Goal: Information Seeking & Learning: Learn about a topic

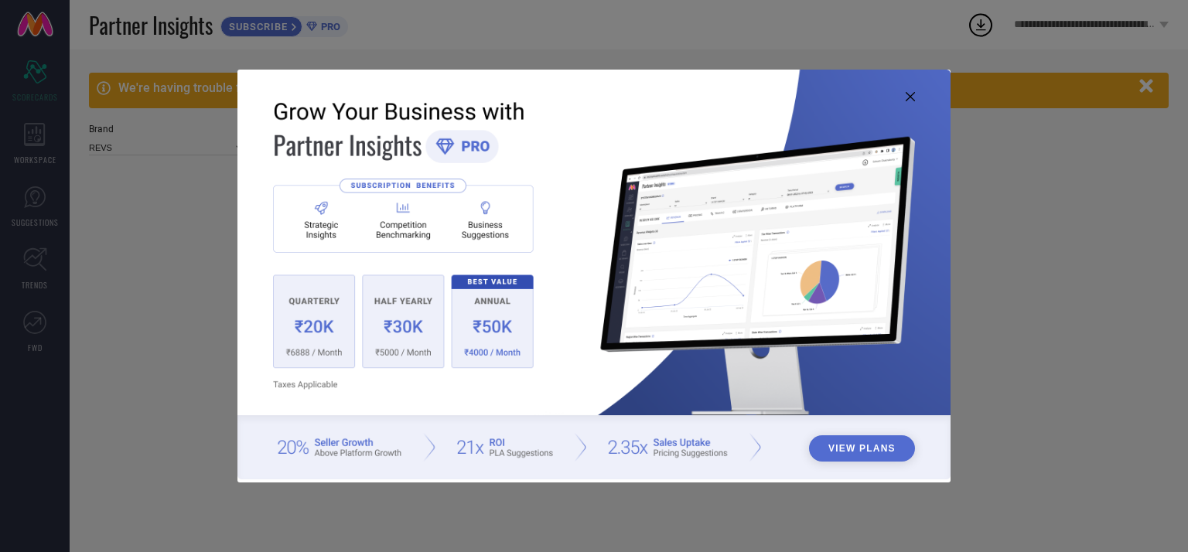
click at [912, 95] on icon at bounding box center [910, 96] width 9 height 9
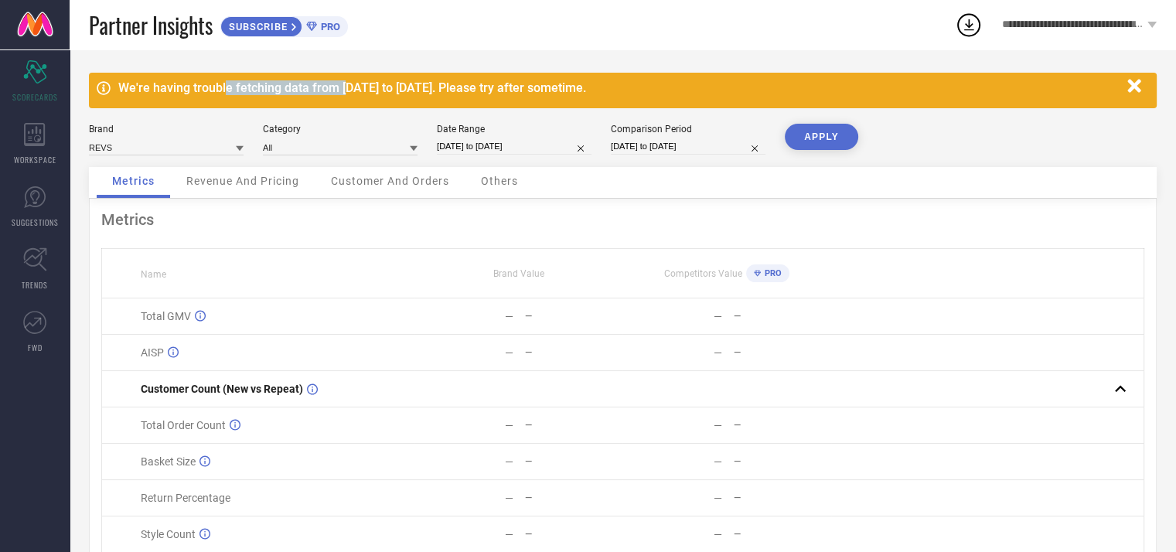
drag, startPoint x: 296, startPoint y: 95, endPoint x: 393, endPoint y: 94, distance: 96.7
click at [382, 94] on div "We're having trouble fetching data from [DATE] to [DATE]. Please try after some…" at bounding box center [619, 87] width 1002 height 15
click at [398, 94] on div "We're having trouble fetching data from [DATE] to [DATE]. Please try after some…" at bounding box center [619, 87] width 1002 height 15
click at [1139, 88] on icon "button" at bounding box center [1134, 85] width 13 height 13
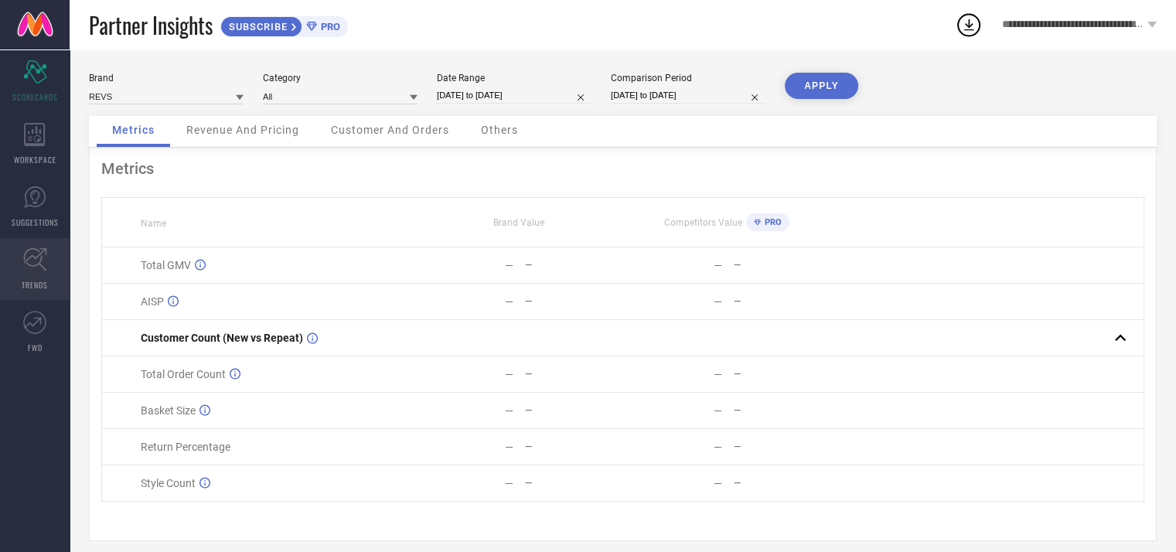
click at [32, 261] on icon at bounding box center [35, 260] width 24 height 24
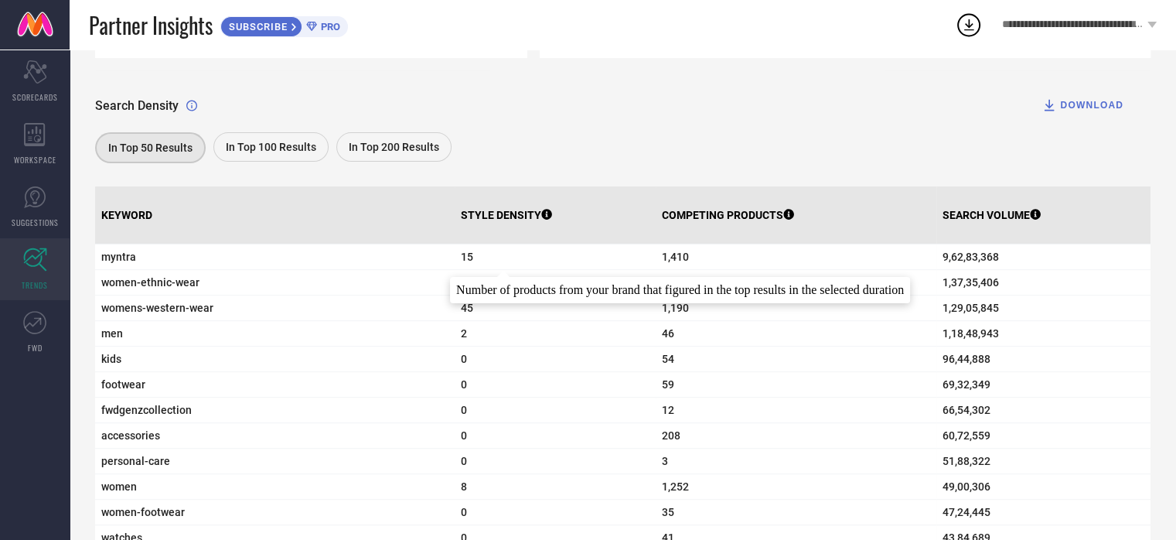
scroll to position [77, 0]
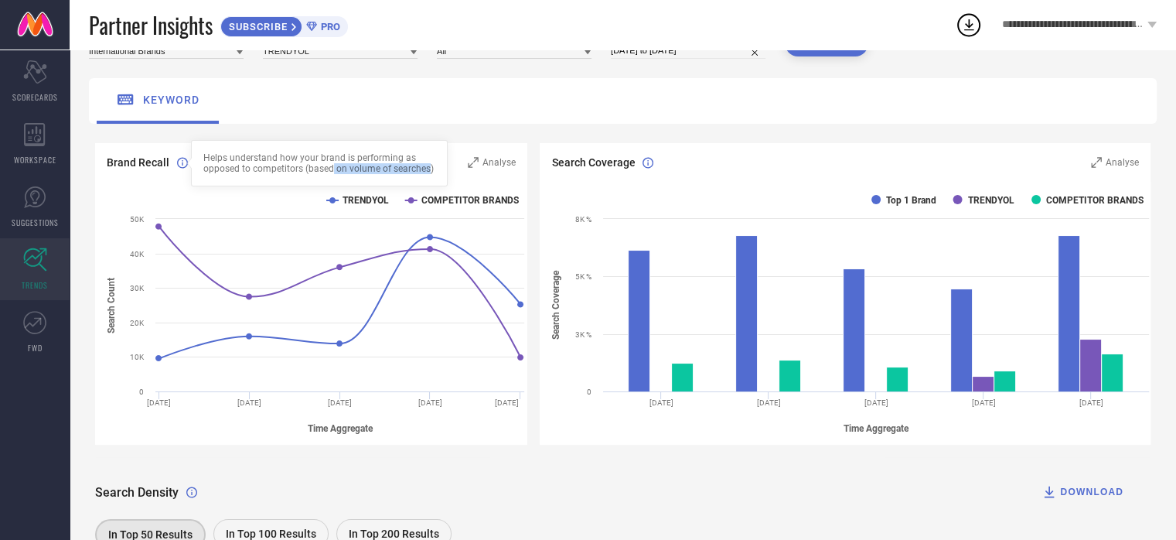
drag, startPoint x: 331, startPoint y: 169, endPoint x: 428, endPoint y: 169, distance: 96.7
click at [428, 169] on div "Helps understand how your brand is performing as opposed to competitors (based …" at bounding box center [319, 163] width 232 height 22
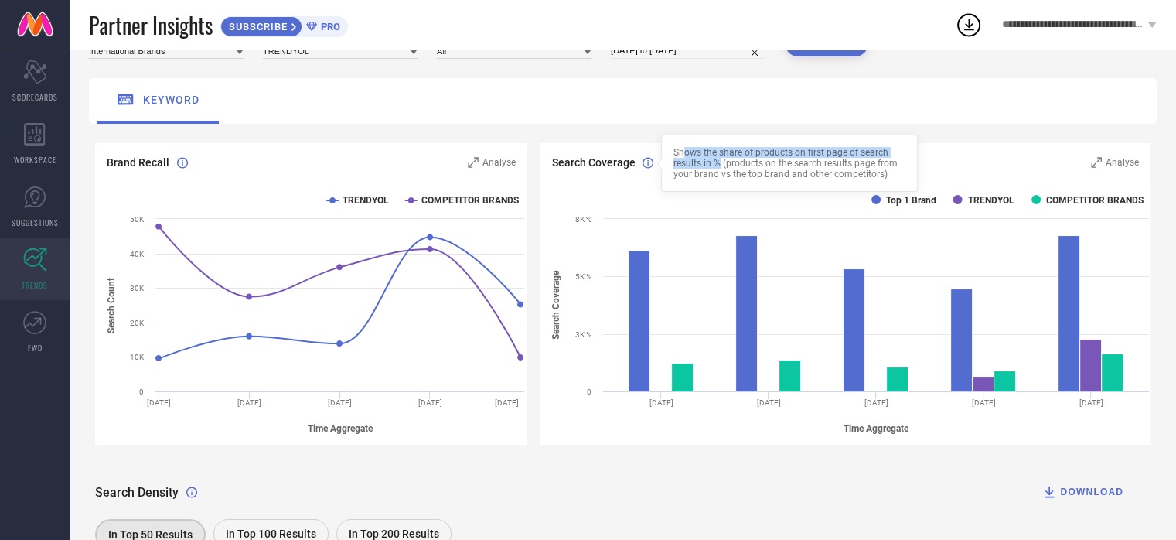
drag, startPoint x: 687, startPoint y: 152, endPoint x: 721, endPoint y: 165, distance: 36.5
click at [721, 165] on div "Shows the share of products on first page of search results in % (products on t…" at bounding box center [790, 163] width 232 height 32
